Goal: Task Accomplishment & Management: Use online tool/utility

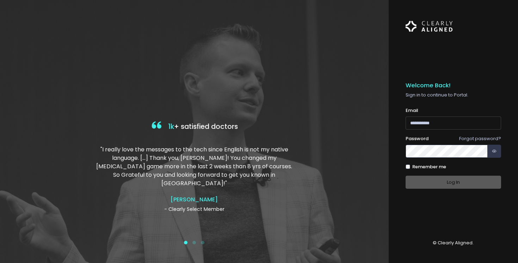
type input "**********"
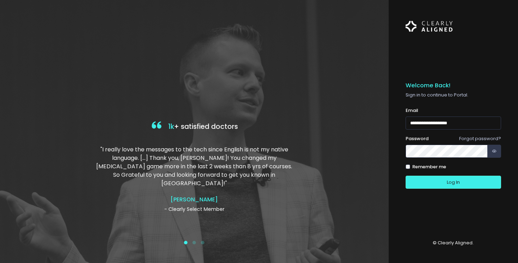
click at [455, 184] on div "Log In" at bounding box center [453, 182] width 96 height 13
click at [445, 185] on button "Log In" at bounding box center [453, 182] width 96 height 13
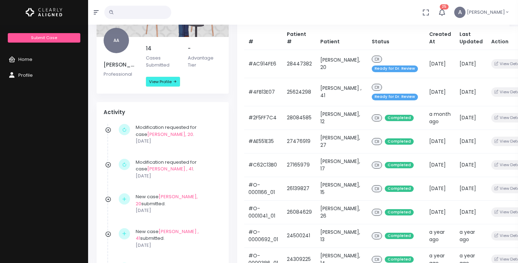
scroll to position [97, 0]
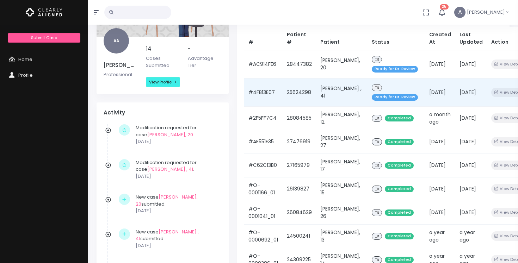
click at [372, 100] on span "Ready for Dr. Review" at bounding box center [395, 97] width 46 height 7
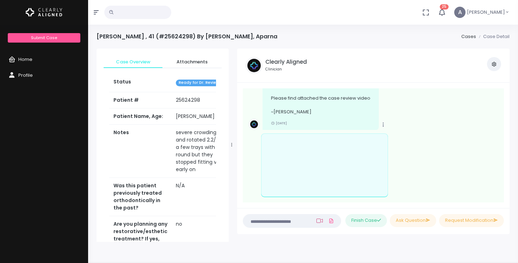
click at [317, 220] on icon at bounding box center [319, 221] width 6 height 4
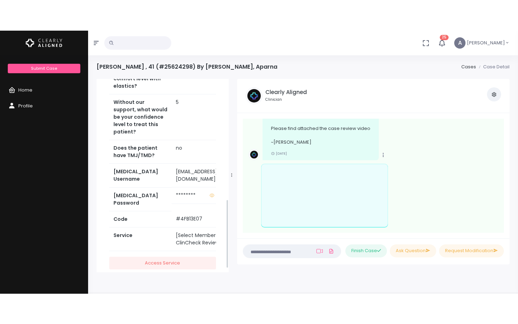
scroll to position [348, 0]
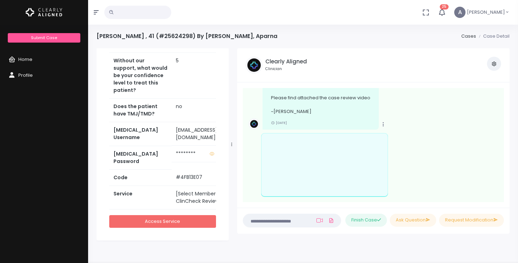
click at [163, 215] on link "Access Service" at bounding box center [162, 221] width 107 height 13
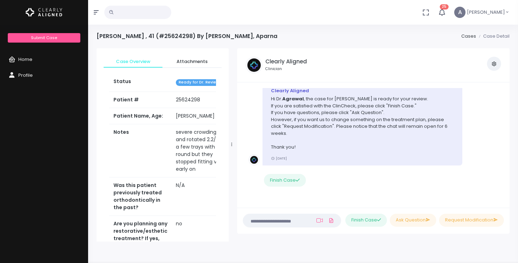
scroll to position [0, 0]
click at [263, 220] on textarea at bounding box center [278, 221] width 62 height 8
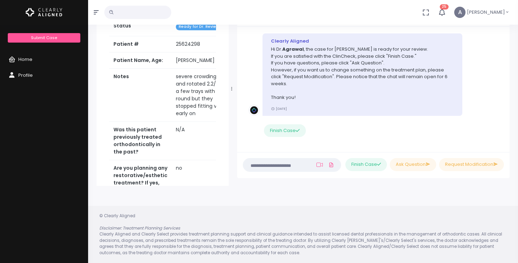
scroll to position [263, 0]
